Goal: Navigation & Orientation: Find specific page/section

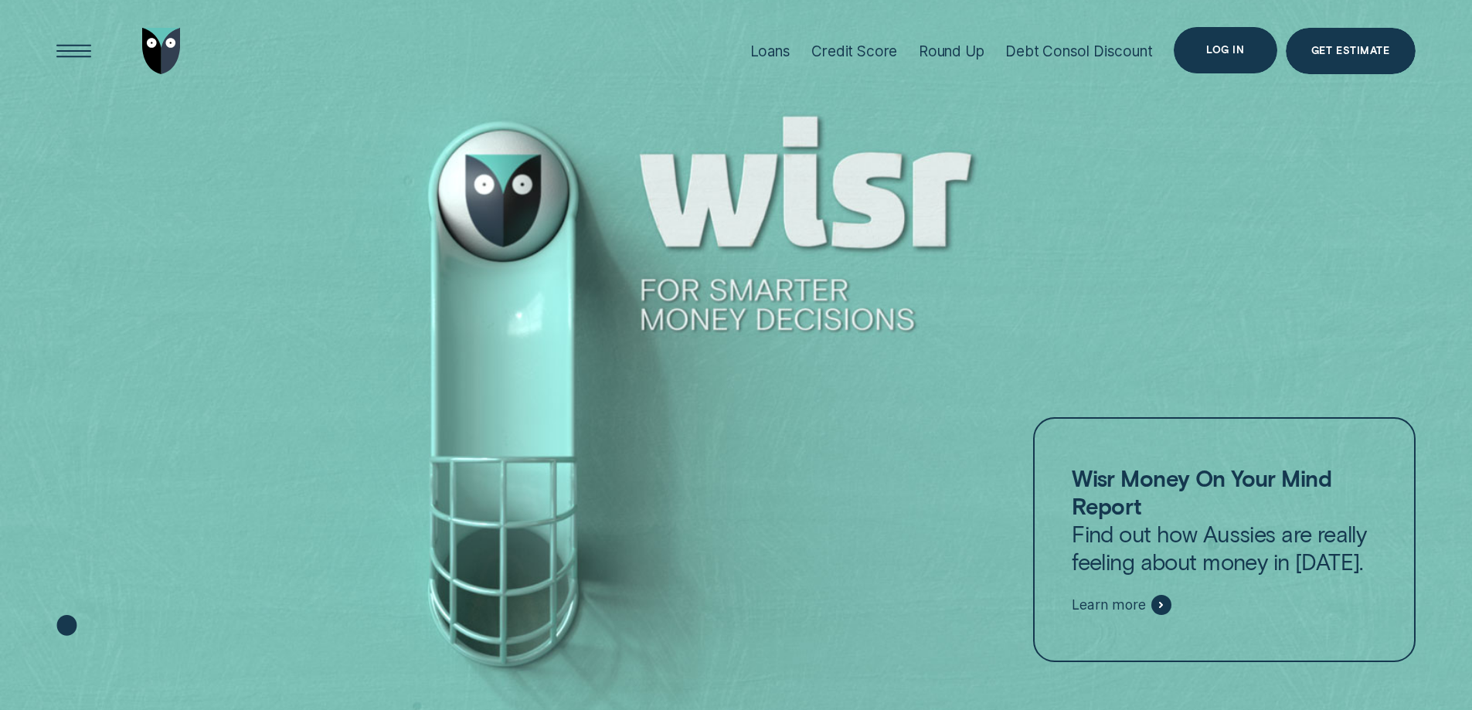
click at [1223, 49] on div "Log in" at bounding box center [1225, 50] width 38 height 9
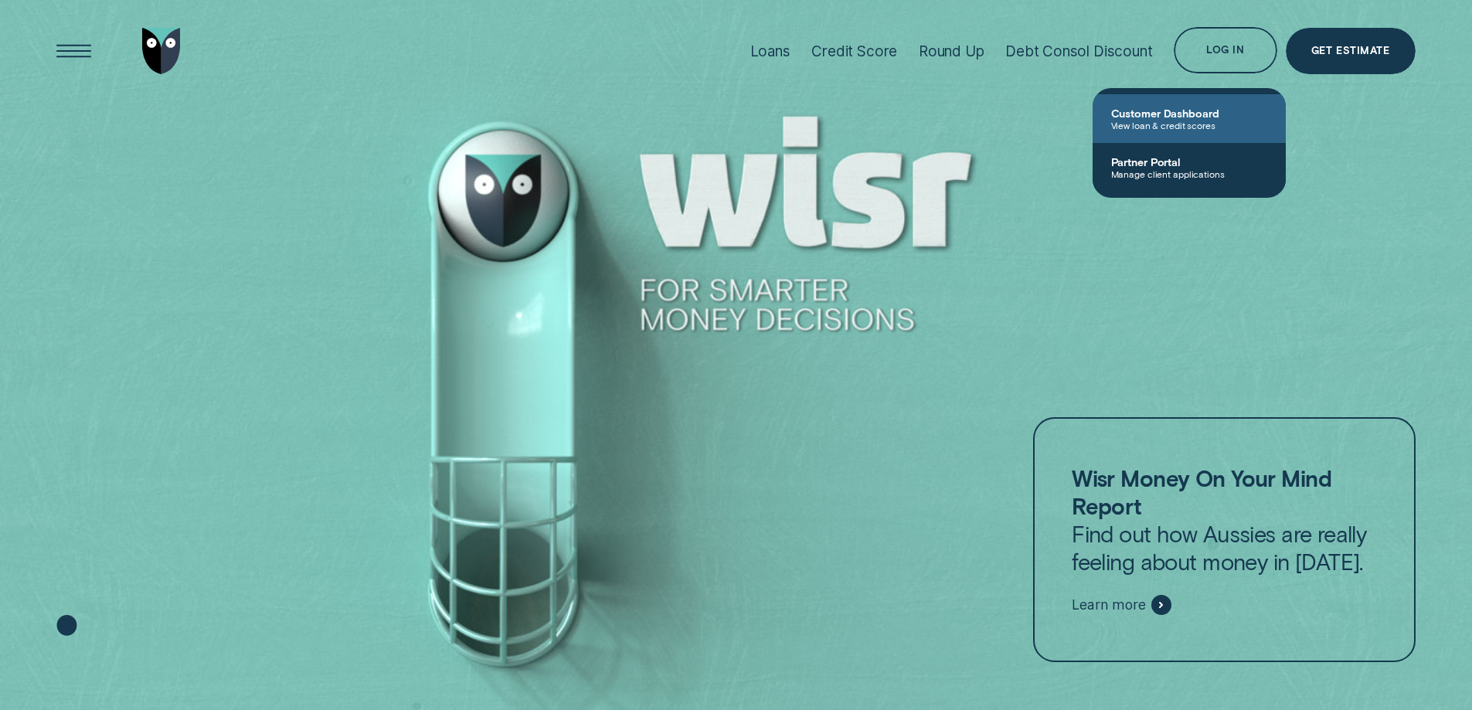
click at [1165, 114] on span "Customer Dashboard" at bounding box center [1189, 113] width 156 height 13
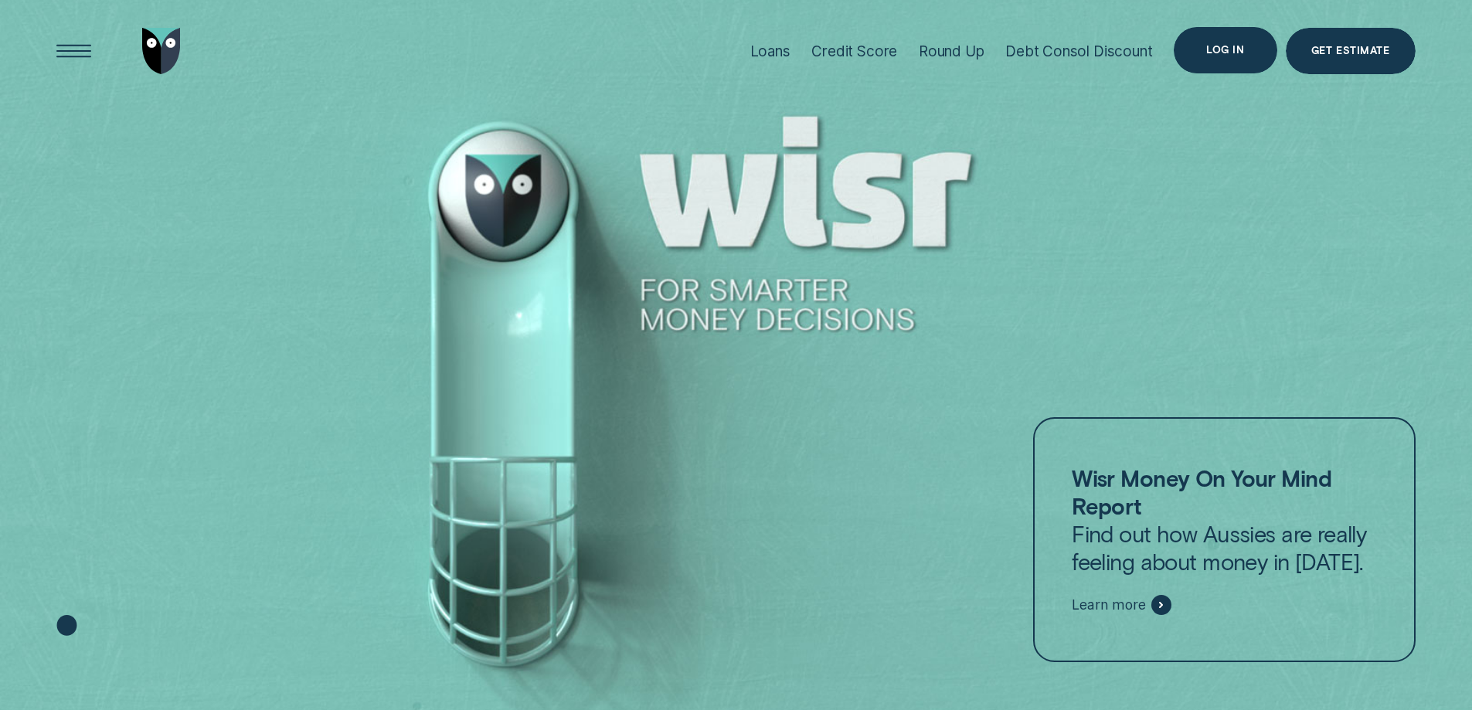
click at [1219, 47] on div "Log in" at bounding box center [1225, 50] width 38 height 9
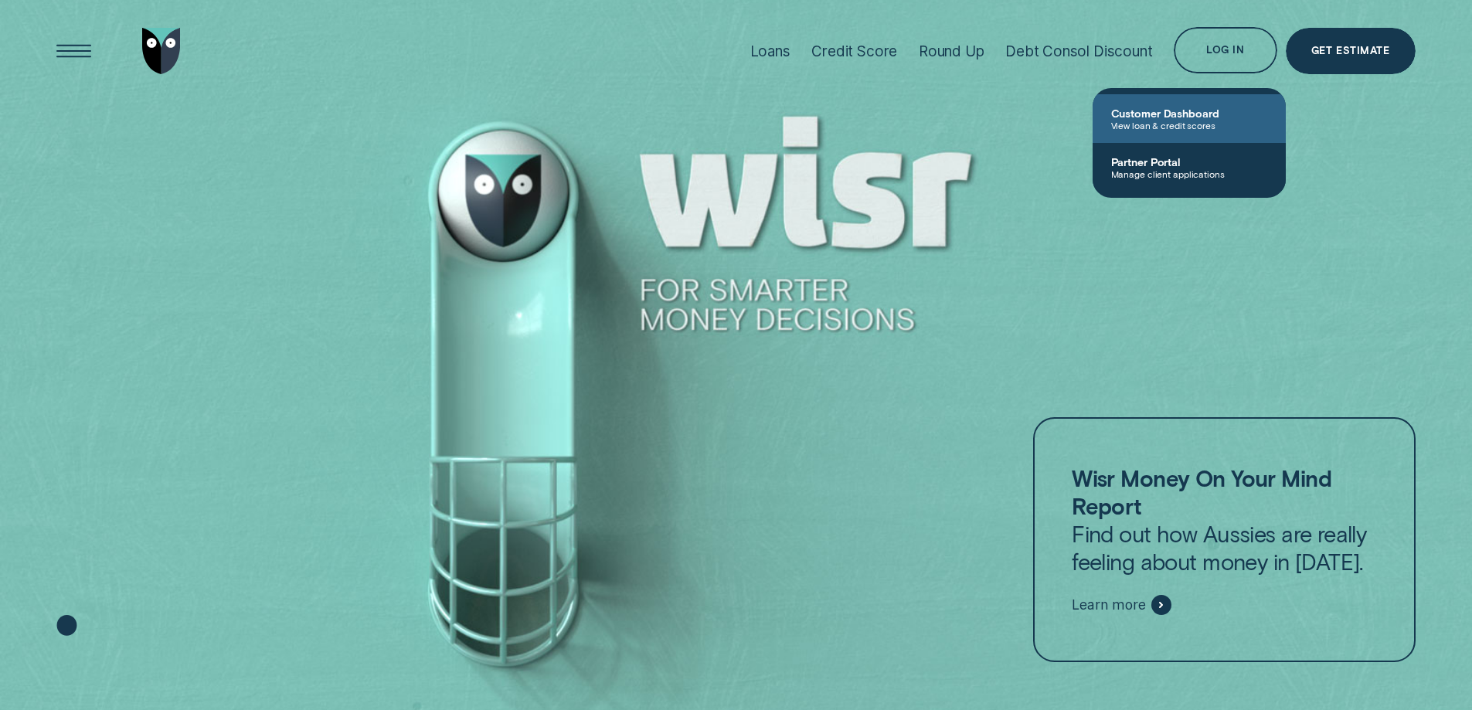
click at [1184, 115] on span "Customer Dashboard" at bounding box center [1189, 113] width 156 height 13
